Goal: Information Seeking & Learning: Learn about a topic

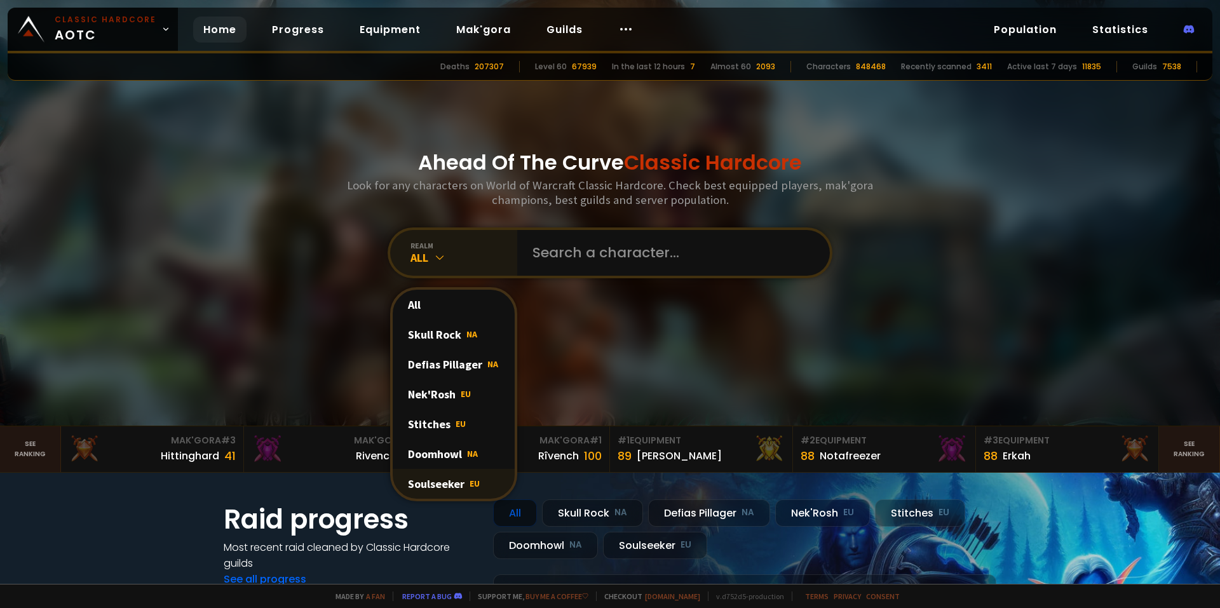
click at [454, 477] on div "Soulseeker EU" at bounding box center [454, 484] width 122 height 30
